Goal: Task Accomplishment & Management: Complete application form

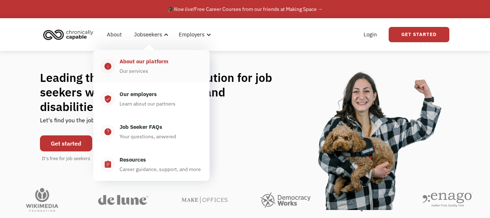
click at [146, 71] on div "Our services" at bounding box center [134, 71] width 29 height 9
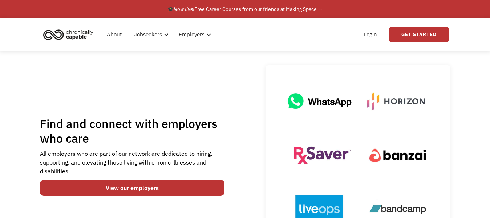
scroll to position [73, 0]
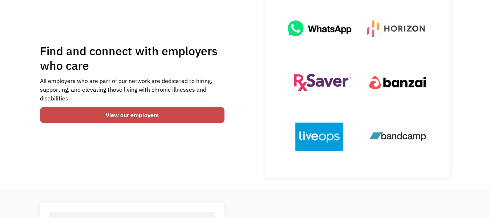
click at [134, 109] on link "View our employers" at bounding box center [132, 115] width 185 height 16
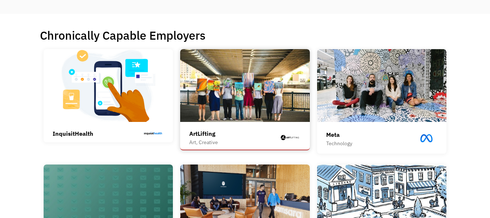
scroll to position [182, 0]
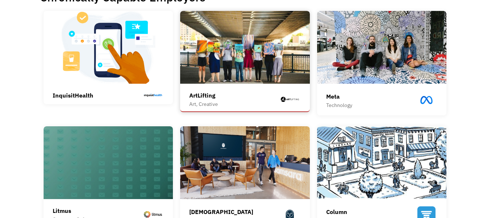
click at [206, 96] on div "ArtLifting" at bounding box center [203, 95] width 29 height 9
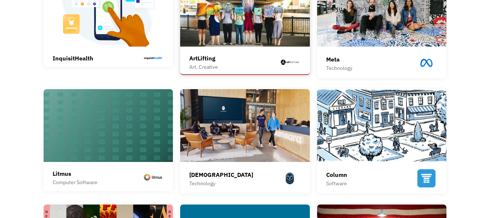
scroll to position [254, 0]
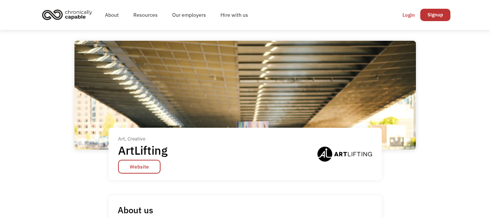
click at [407, 18] on div "Login" at bounding box center [409, 15] width 12 height 9
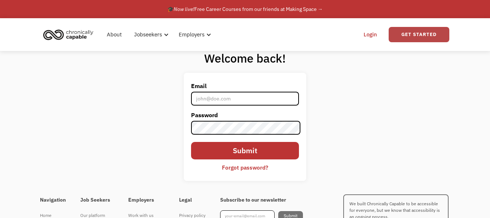
click at [434, 31] on link "Get Started" at bounding box center [419, 34] width 61 height 15
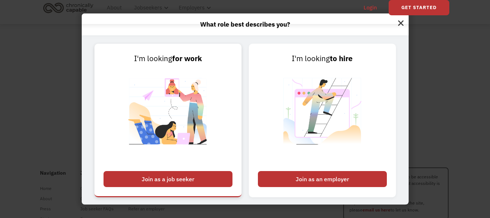
scroll to position [54, 0]
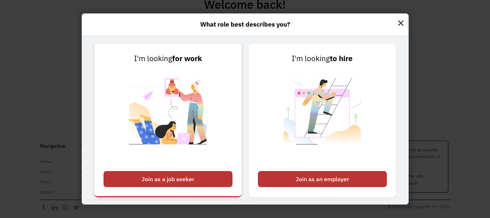
click at [196, 183] on div "Join as a job seeker" at bounding box center [168, 179] width 129 height 16
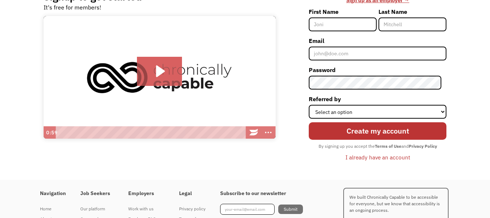
scroll to position [73, 0]
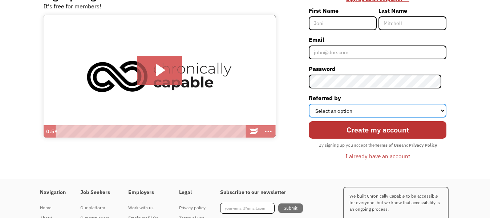
click at [332, 112] on select "Select an option Instagram Facebook Twitter Search Engine News Article Word of …" at bounding box center [378, 111] width 138 height 14
click at [333, 112] on select "Select an option Instagram Facebook Twitter Search Engine News Article Word of …" at bounding box center [378, 111] width 138 height 14
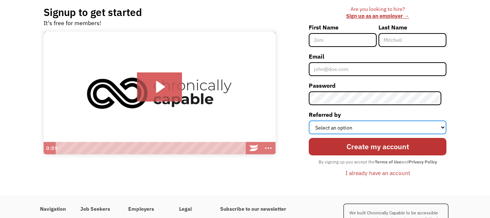
scroll to position [0, 0]
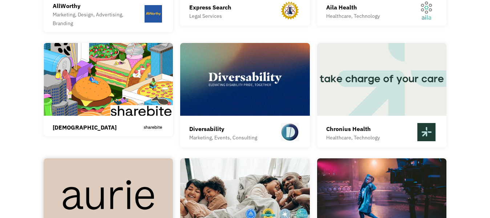
scroll to position [1672, 0]
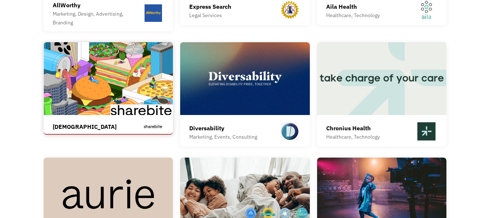
click at [60, 122] on div "Sharebite" at bounding box center [85, 126] width 64 height 9
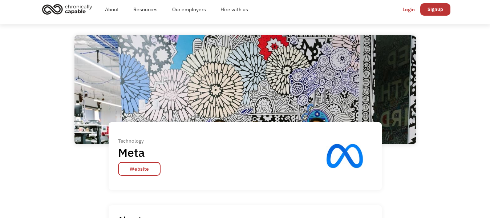
scroll to position [145, 0]
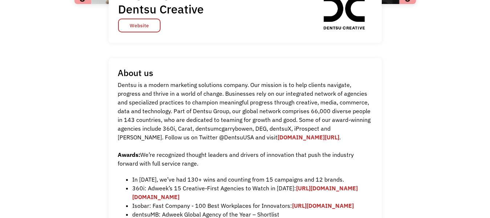
scroll to position [109, 0]
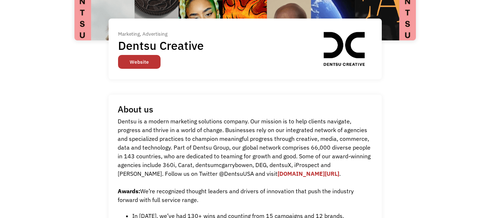
click at [136, 64] on link "Website" at bounding box center [139, 62] width 43 height 14
